Goal: Information Seeking & Learning: Learn about a topic

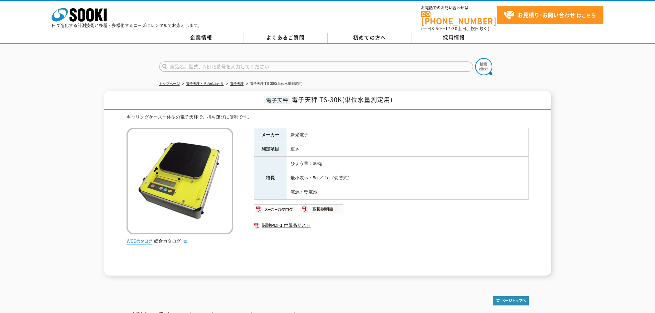
click at [300, 129] on td "新光電子" at bounding box center [408, 135] width 242 height 14
click at [304, 129] on td "新光電子" at bounding box center [408, 135] width 242 height 14
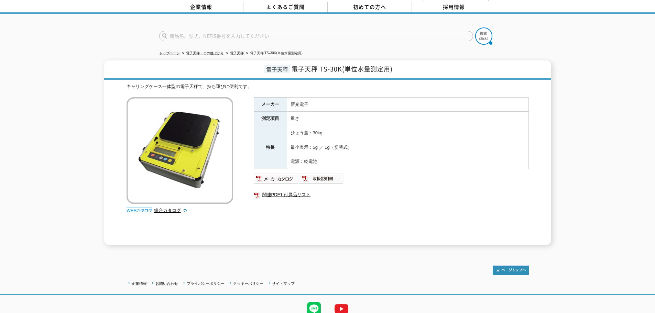
scroll to position [56, 0]
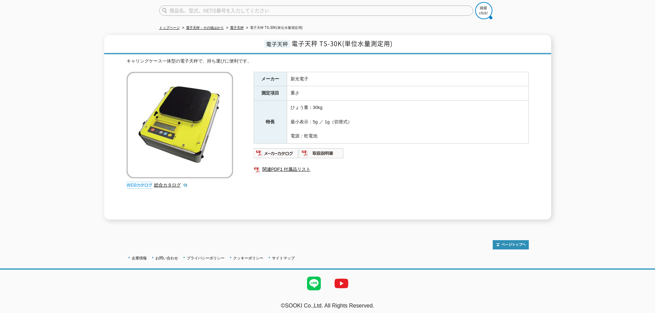
click at [322, 116] on td "ひょう量：30kg 最小表示：5g ／ 1g（切替式） 電源：乾電池" at bounding box center [408, 122] width 242 height 43
click at [331, 116] on td "ひょう量：30kg 最小表示：5g ／ 1g（切替式） 電源：乾電池" at bounding box center [408, 122] width 242 height 43
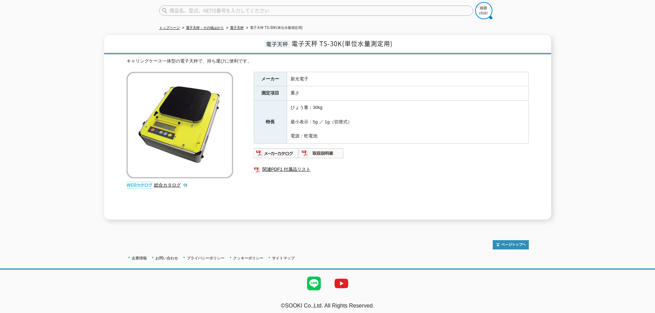
click at [342, 118] on td "ひょう量：30kg 最小表示：5g ／ 1g（切替式） 電源：乾電池" at bounding box center [408, 122] width 242 height 43
click at [344, 118] on td "ひょう量：30kg 最小表示：5g ／ 1g（切替式） 電源：乾電池" at bounding box center [408, 122] width 242 height 43
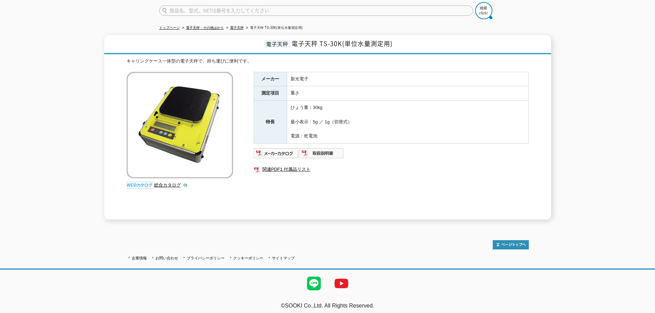
click at [360, 118] on td "ひょう量：30kg 最小表示：5g ／ 1g（切替式） 電源：乾電池" at bounding box center [408, 122] width 242 height 43
click at [354, 109] on td "ひょう量：30kg 最小表示：5g ／ 1g（切替式） 電源：乾電池" at bounding box center [408, 122] width 242 height 43
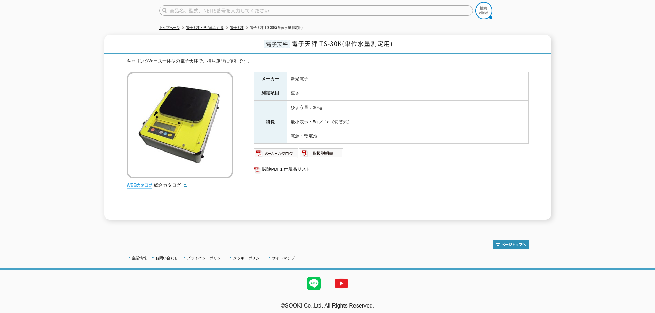
click at [338, 101] on td "ひょう量：30kg 最小表示：5g ／ 1g（切替式） 電源：乾電池" at bounding box center [408, 122] width 242 height 43
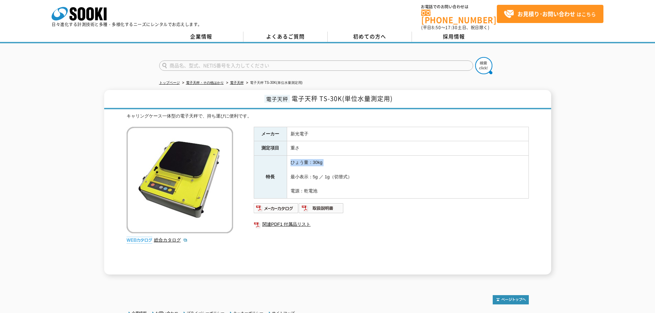
scroll to position [0, 0]
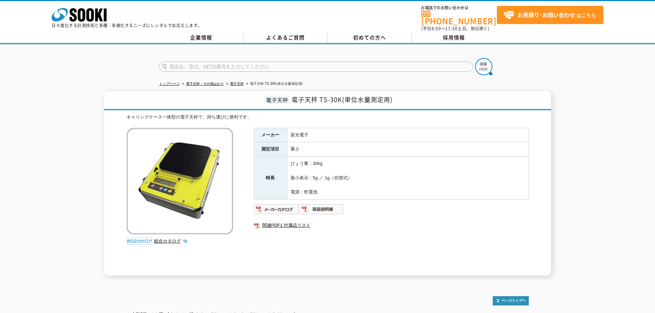
click at [298, 130] on td "新光電子" at bounding box center [408, 135] width 242 height 14
click at [310, 97] on span "電子天秤 TS-30K(単位水量測定用)" at bounding box center [342, 99] width 101 height 9
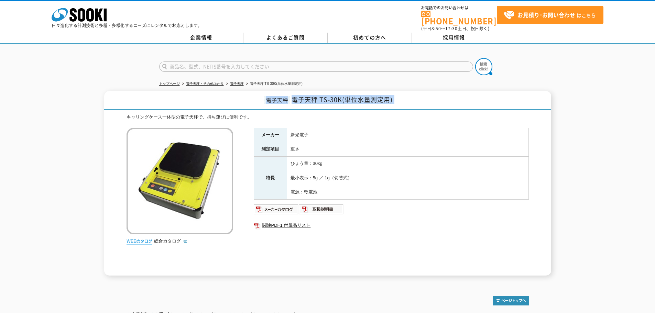
click at [310, 97] on span "電子天秤 TS-30K(単位水量測定用)" at bounding box center [342, 99] width 101 height 9
click at [318, 97] on span "電子天秤 TS-30K(単位水量測定用)" at bounding box center [342, 99] width 101 height 9
click at [321, 97] on span "電子天秤 TS-30K(単位水量測定用)" at bounding box center [342, 99] width 101 height 9
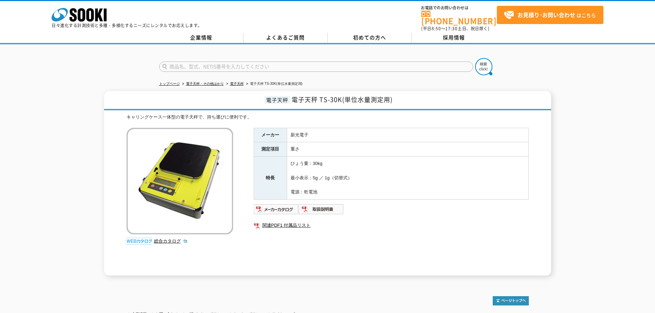
click at [365, 96] on span "電子天秤 TS-30K(単位水量測定用)" at bounding box center [342, 99] width 101 height 9
click at [368, 96] on span "電子天秤 TS-30K(単位水量測定用)" at bounding box center [342, 99] width 101 height 9
click at [316, 160] on td "ひょう量：30kg 最小表示：5g ／ 1g（切替式） 電源：乾電池" at bounding box center [408, 178] width 242 height 43
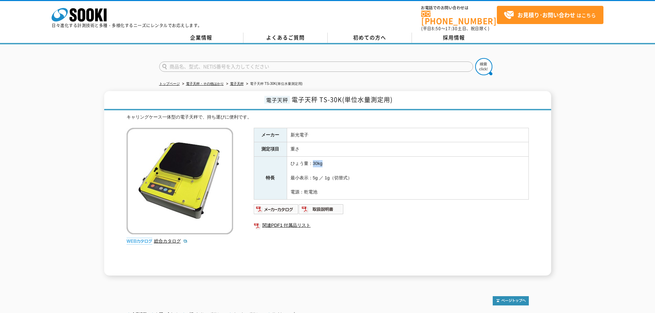
click at [316, 160] on td "ひょう量：30kg 最小表示：5g ／ 1g（切替式） 電源：乾電池" at bounding box center [408, 178] width 242 height 43
click at [320, 160] on td "ひょう量：30kg 最小表示：5g ／ 1g（切替式） 電源：乾電池" at bounding box center [408, 178] width 242 height 43
click at [311, 160] on td "ひょう量：30kg 最小表示：5g ／ 1g（切替式） 電源：乾電池" at bounding box center [408, 178] width 242 height 43
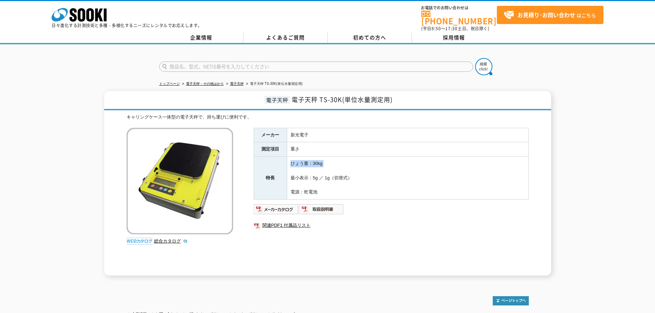
click at [311, 160] on td "ひょう量：30kg 最小表示：5g ／ 1g（切替式） 電源：乾電池" at bounding box center [408, 178] width 242 height 43
click at [309, 160] on td "ひょう量：30kg 最小表示：5g ／ 1g（切替式） 電源：乾電池" at bounding box center [408, 178] width 242 height 43
click at [314, 159] on td "ひょう量：30kg 最小表示：5g ／ 1g（切替式） 電源：乾電池" at bounding box center [408, 178] width 242 height 43
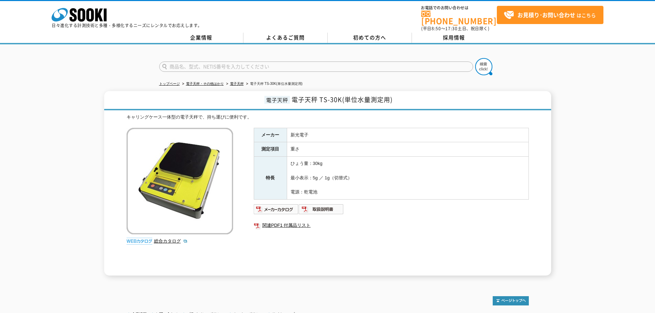
click at [320, 176] on td "ひょう量：30kg 最小表示：5g ／ 1g（切替式） 電源：乾電池" at bounding box center [408, 178] width 242 height 43
click at [327, 173] on td "ひょう量：30kg 最小表示：5g ／ 1g（切替式） 電源：乾電池" at bounding box center [408, 178] width 242 height 43
click at [323, 173] on td "ひょう量：30kg 最小表示：5g ／ 1g（切替式） 電源：乾電池" at bounding box center [408, 178] width 242 height 43
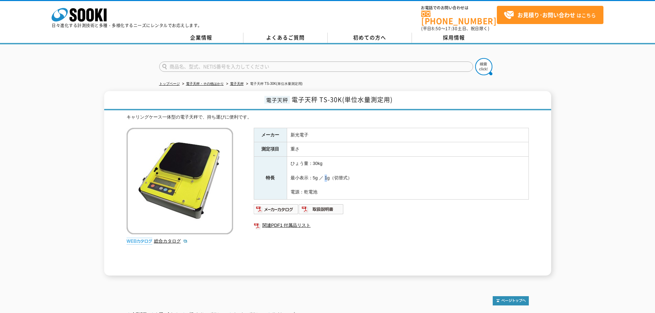
click at [323, 173] on td "ひょう量：30kg 最小表示：5g ／ 1g（切替式） 電源：乾電池" at bounding box center [408, 178] width 242 height 43
click at [327, 173] on td "ひょう量：30kg 最小表示：5g ／ 1g（切替式） 電源：乾電池" at bounding box center [408, 178] width 242 height 43
click at [331, 173] on td "ひょう量：30kg 最小表示：5g ／ 1g（切替式） 電源：乾電池" at bounding box center [408, 178] width 242 height 43
click at [339, 173] on td "ひょう量：30kg 最小表示：5g ／ 1g（切替式） 電源：乾電池" at bounding box center [408, 178] width 242 height 43
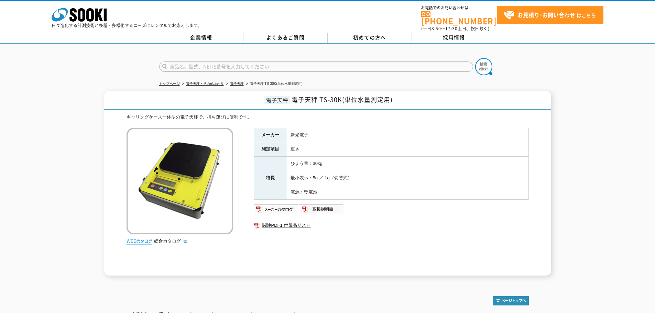
click at [302, 176] on td "ひょう量：30kg 最小表示：5g ／ 1g（切替式） 電源：乾電池" at bounding box center [408, 178] width 242 height 43
click at [308, 174] on td "ひょう量：30kg 最小表示：5g ／ 1g（切替式） 電源：乾電池" at bounding box center [408, 178] width 242 height 43
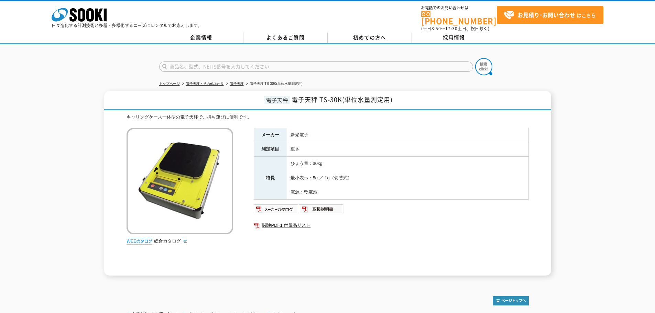
click at [319, 173] on td "ひょう量：30kg 最小表示：5g ／ 1g（切替式） 電源：乾電池" at bounding box center [408, 178] width 242 height 43
click at [325, 173] on td "ひょう量：30kg 最小表示：5g ／ 1g（切替式） 電源：乾電池" at bounding box center [408, 178] width 242 height 43
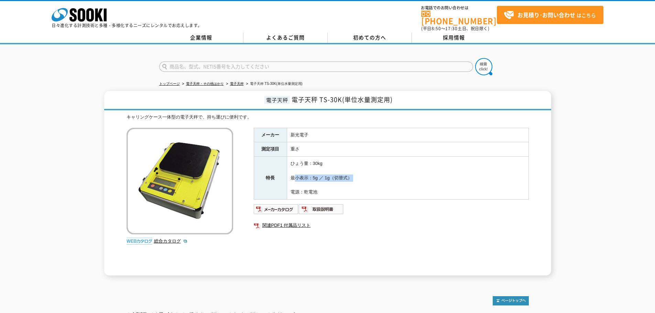
click at [328, 173] on td "ひょう量：30kg 最小表示：5g ／ 1g（切替式） 電源：乾電池" at bounding box center [408, 178] width 242 height 43
click at [331, 173] on td "ひょう量：30kg 最小表示：5g ／ 1g（切替式） 電源：乾電池" at bounding box center [408, 178] width 242 height 43
click at [336, 173] on td "ひょう量：30kg 最小表示：5g ／ 1g（切替式） 電源：乾電池" at bounding box center [408, 178] width 242 height 43
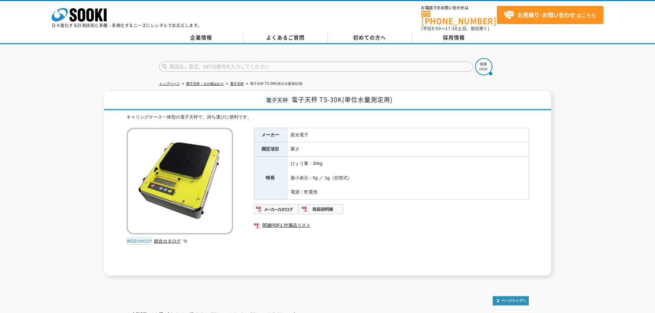
click at [324, 175] on td "ひょう量：30kg 最小表示：5g ／ 1g（切替式） 電源：乾電池" at bounding box center [408, 178] width 242 height 43
click at [329, 174] on td "ひょう量：30kg 最小表示：5g ／ 1g（切替式） 電源：乾電池" at bounding box center [408, 178] width 242 height 43
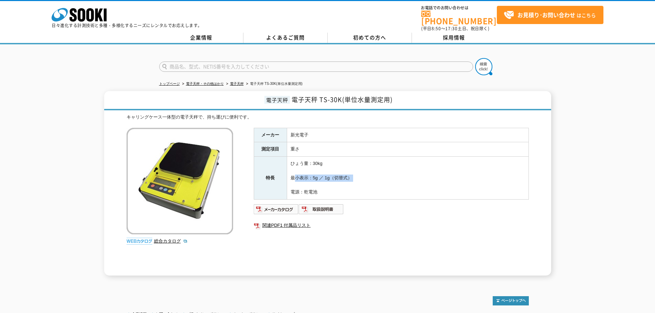
click at [329, 174] on td "ひょう量：30kg 最小表示：5g ／ 1g（切替式） 電源：乾電池" at bounding box center [408, 178] width 242 height 43
click at [337, 174] on td "ひょう量：30kg 最小表示：5g ／ 1g（切替式） 電源：乾電池" at bounding box center [408, 178] width 242 height 43
